Goal: Information Seeking & Learning: Find contact information

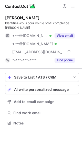
scroll to position [120, 82]
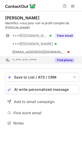
click at [65, 63] on button "Find phone" at bounding box center [64, 60] width 20 height 5
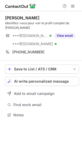
scroll to position [112, 82]
